Goal: Navigation & Orientation: Find specific page/section

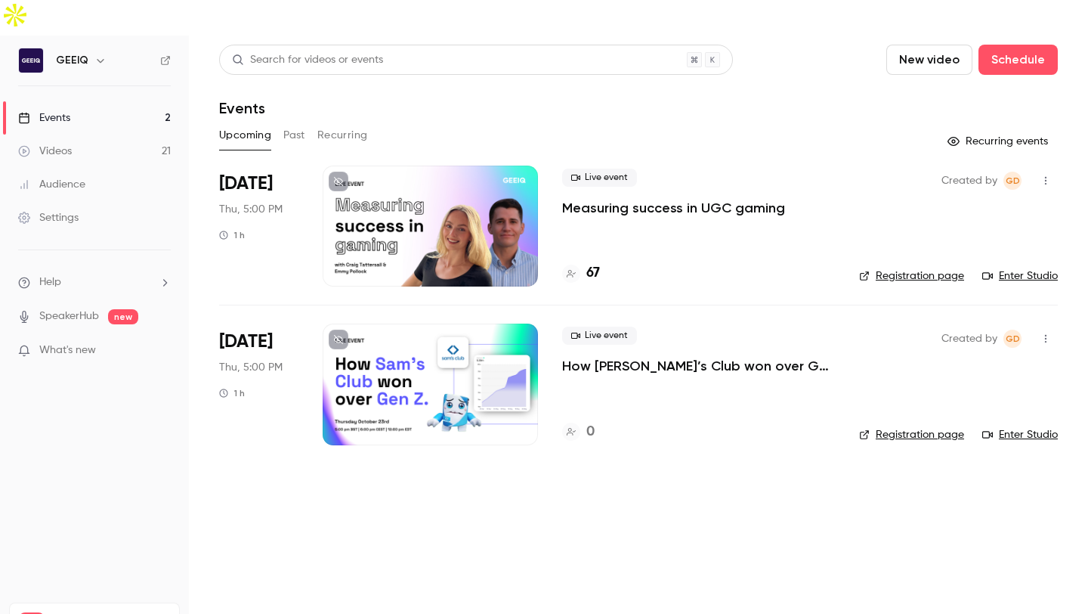
click at [917, 268] on link "Registration page" at bounding box center [911, 275] width 105 height 15
click at [113, 306] on ul "Help SpeakerHub new What's new" at bounding box center [94, 317] width 189 height 135
click at [115, 342] on p "What's new" at bounding box center [82, 350] width 128 height 16
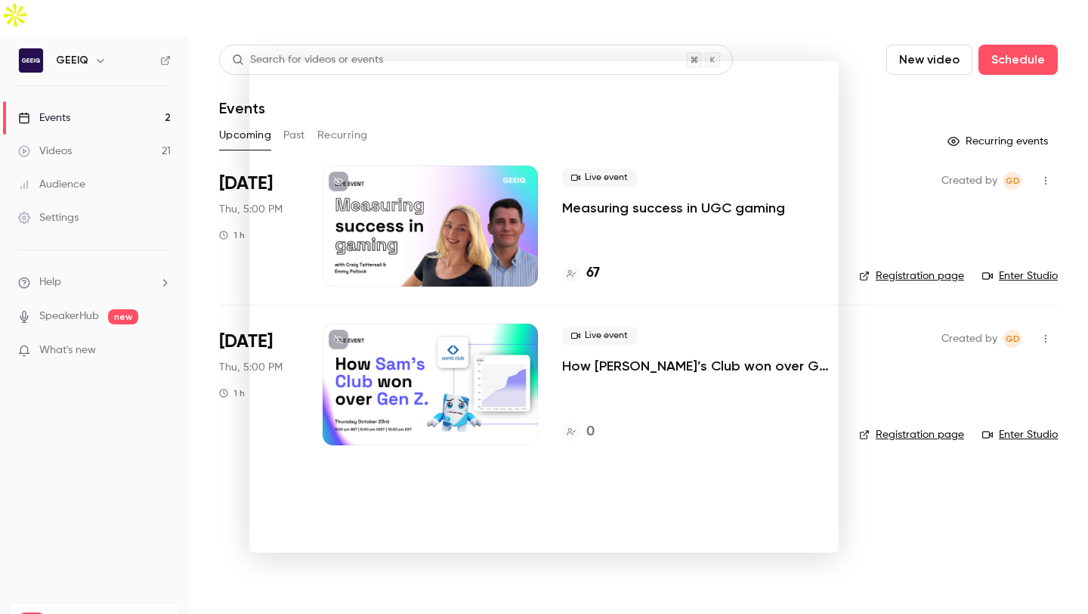
click at [224, 309] on div at bounding box center [544, 307] width 1088 height 614
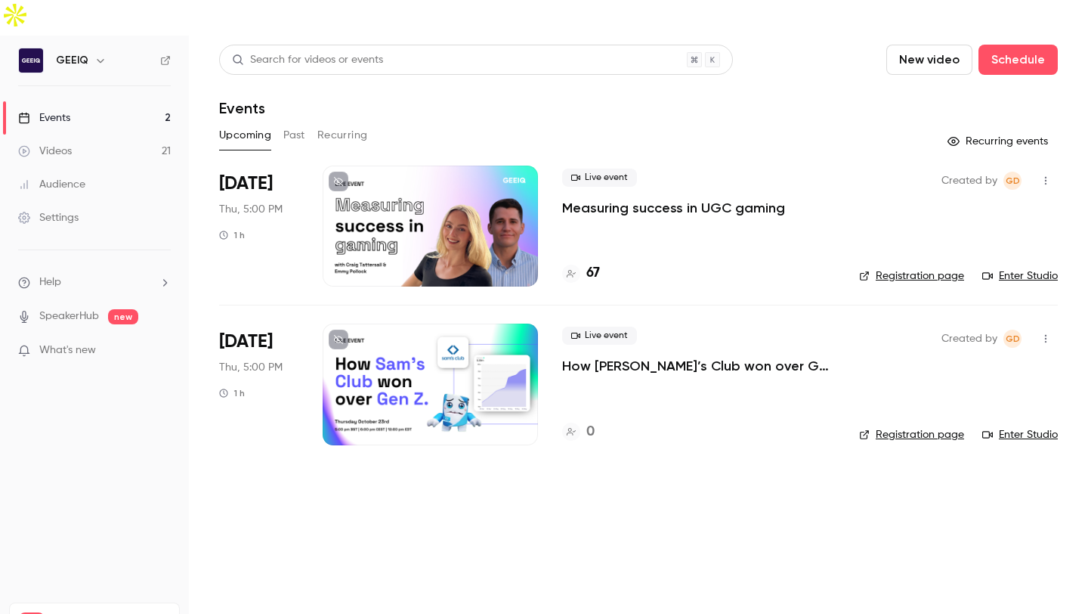
click at [116, 135] on link "Videos 21" at bounding box center [94, 151] width 189 height 33
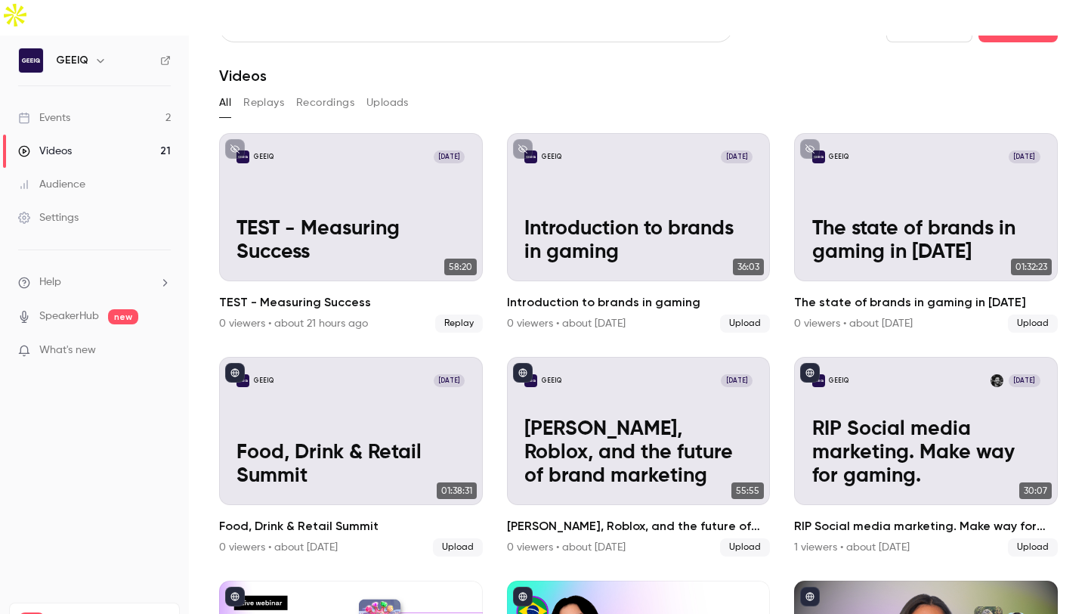
scroll to position [107, 0]
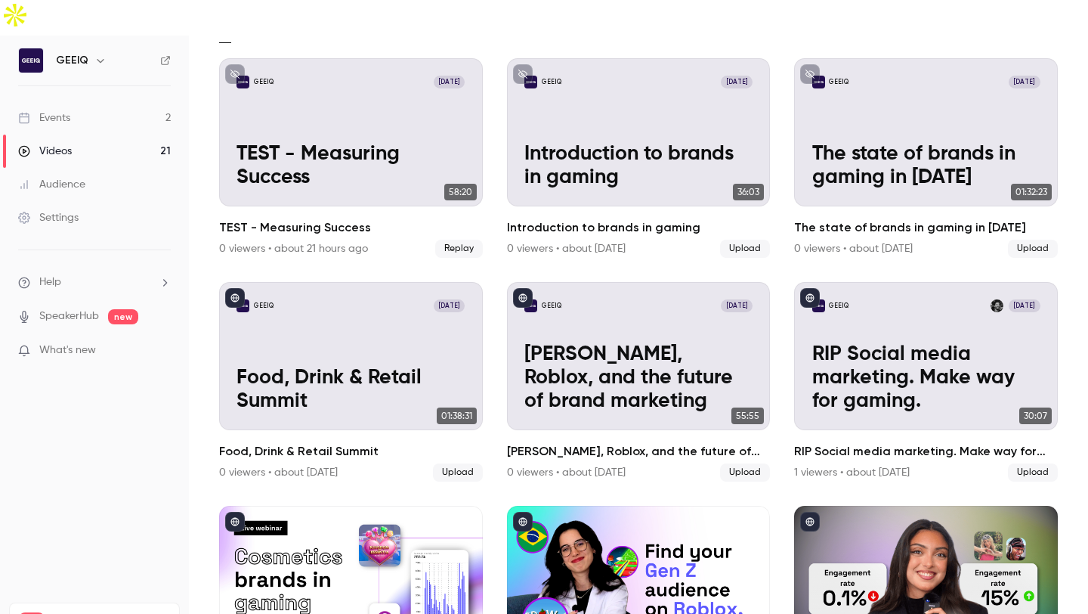
click at [81, 101] on link "Events 2" at bounding box center [94, 117] width 189 height 33
